Goal: Use online tool/utility

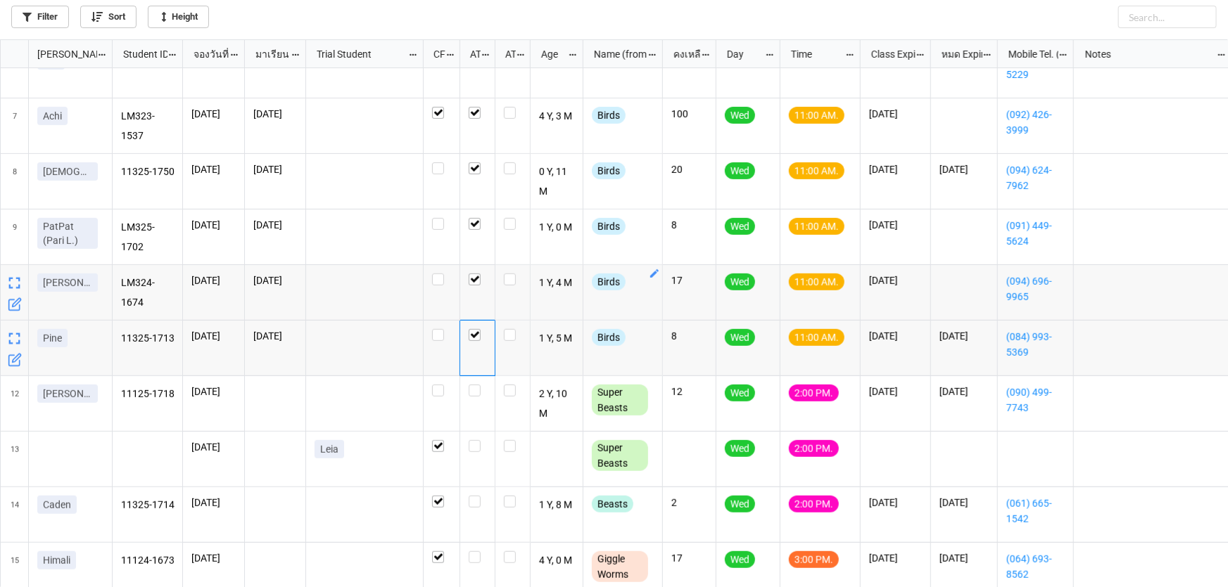
scroll to position [540, 1219]
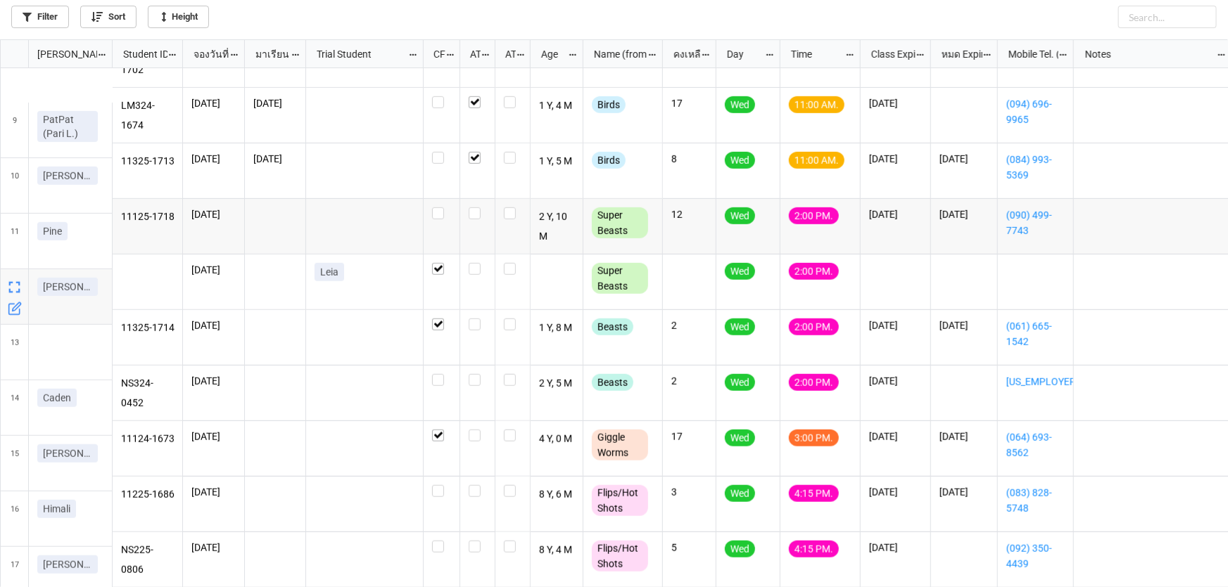
scroll to position [487, 0]
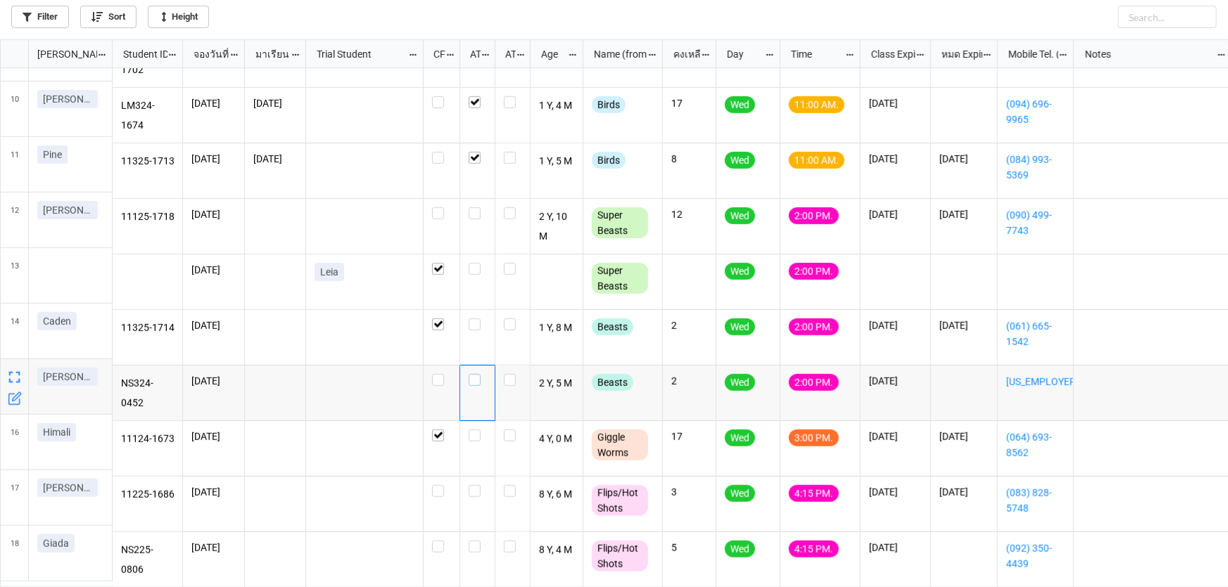
click at [476, 374] on label "grid" at bounding box center [478, 374] width 18 height 0
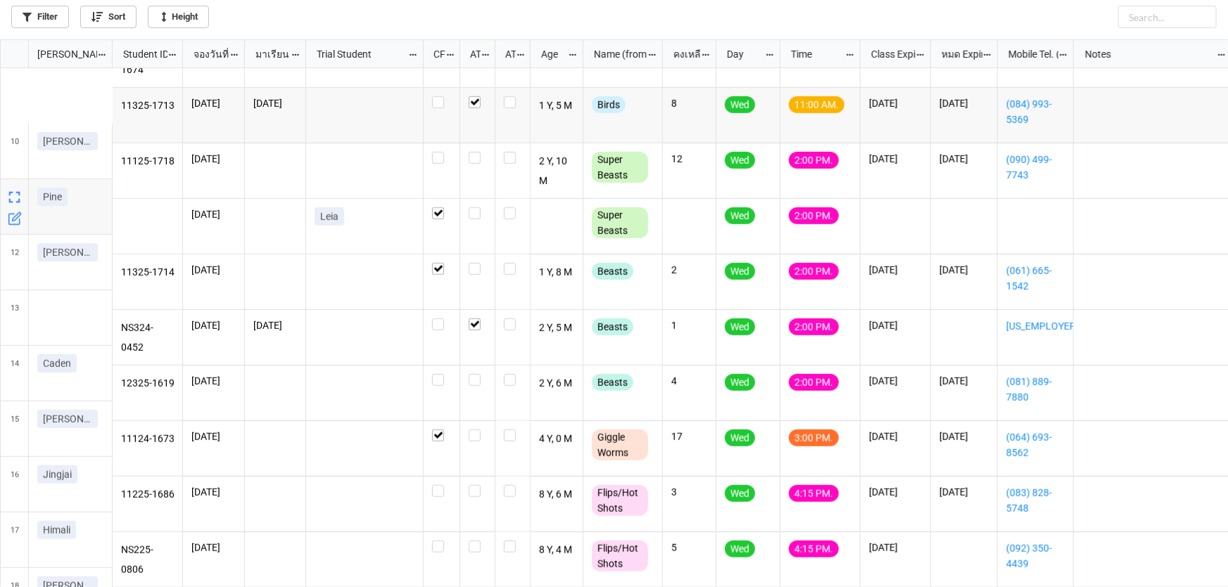
scroll to position [542, 0]
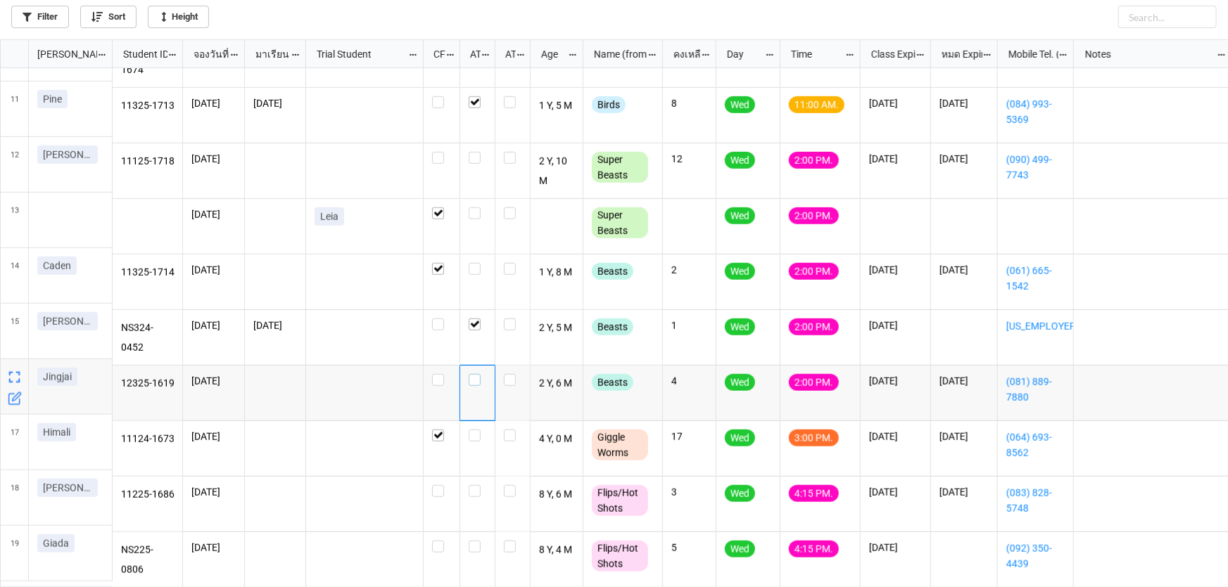
click at [474, 374] on label "grid" at bounding box center [478, 374] width 18 height 0
click at [476, 263] on label "grid" at bounding box center [478, 263] width 18 height 0
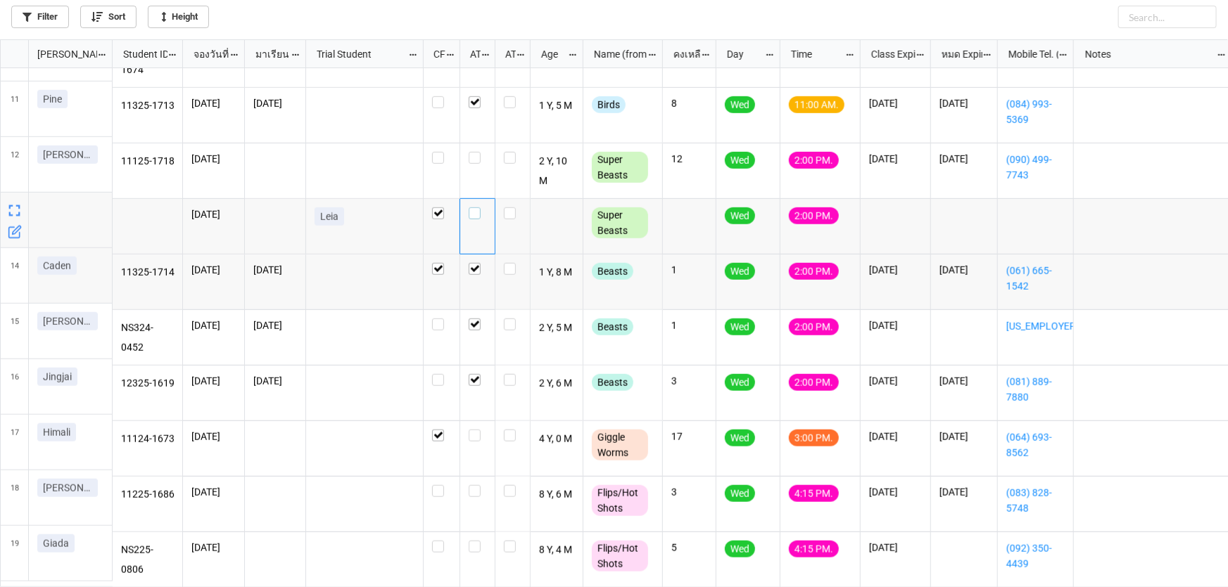
click at [473, 208] on label "grid" at bounding box center [478, 208] width 18 height 0
